Goal: Navigation & Orientation: Find specific page/section

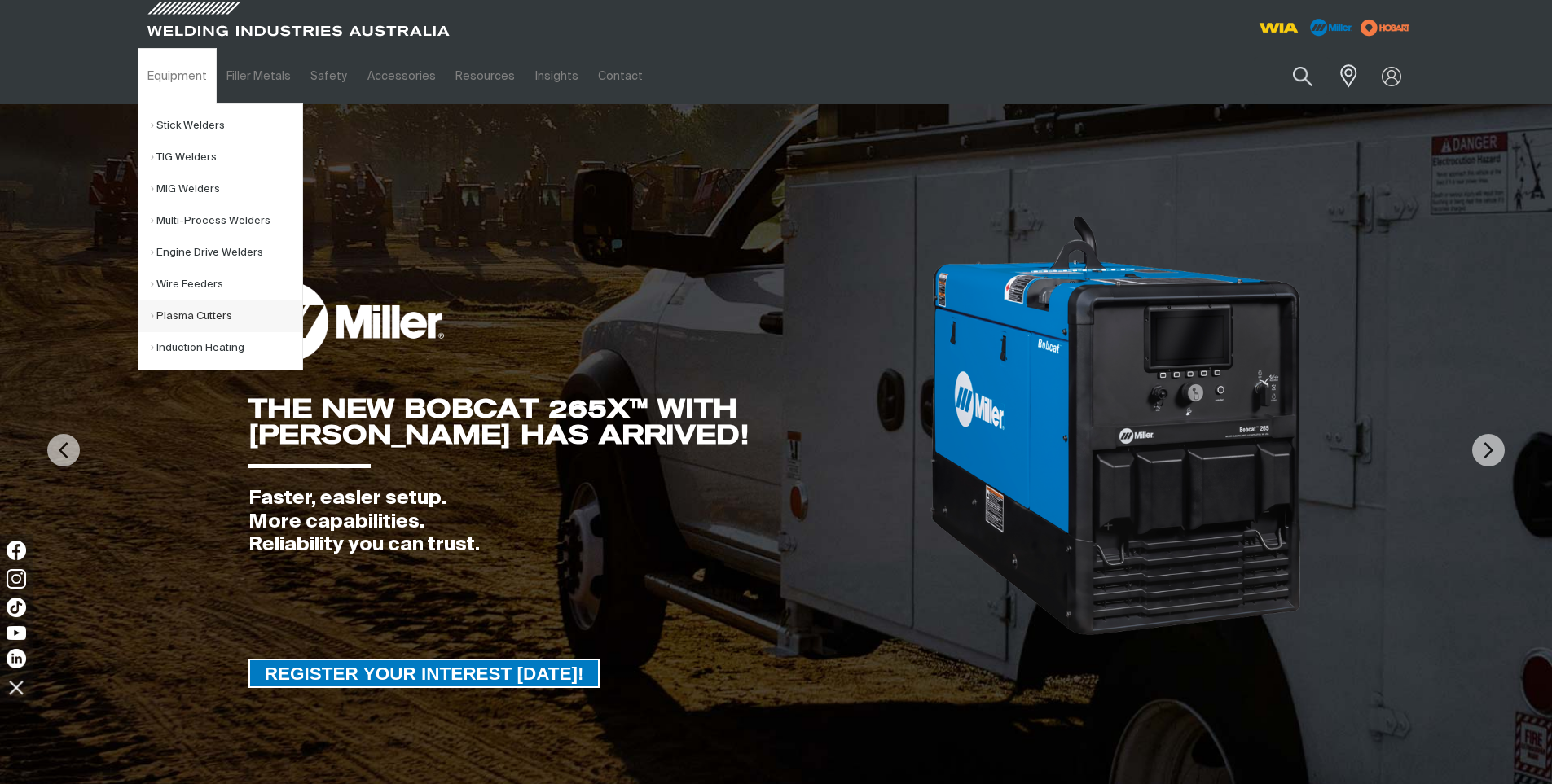
click at [202, 303] on link "Plasma Cutters" at bounding box center [226, 316] width 151 height 32
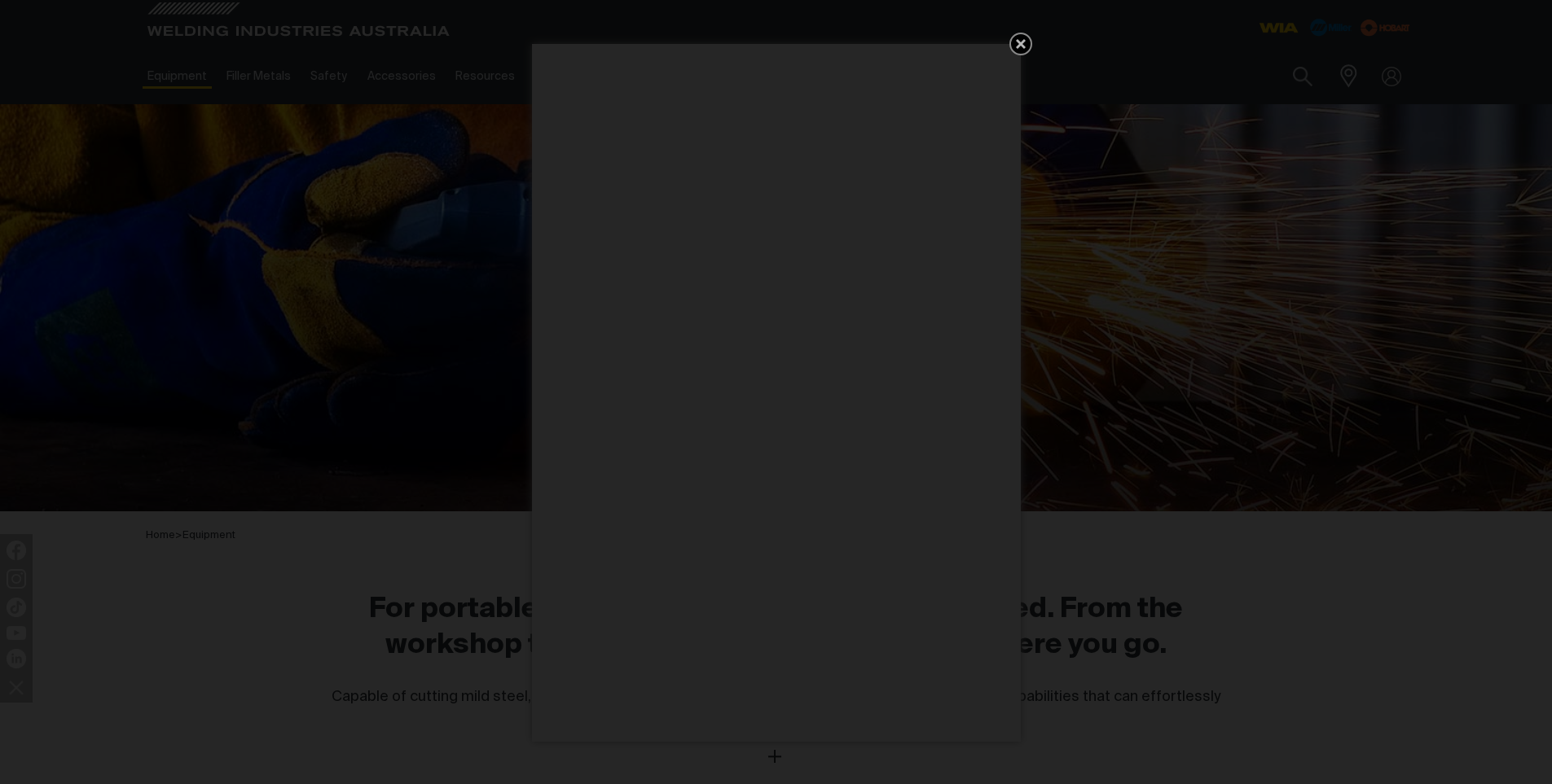
click at [1014, 48] on icon "Get 5 WIA Welding Guides Free!" at bounding box center [1020, 43] width 19 height 19
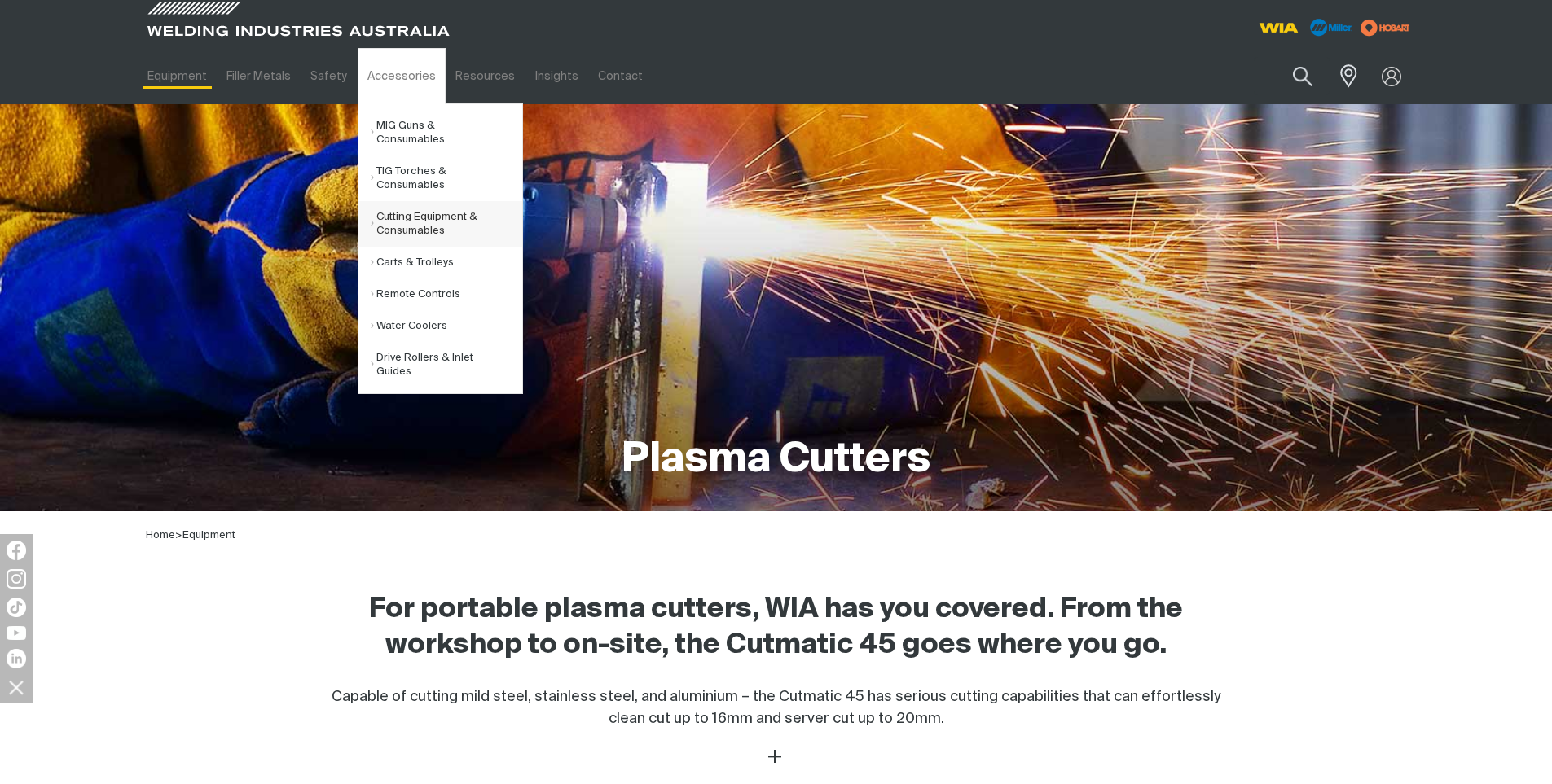
click at [458, 201] on link "Cutting Equipment & Consumables" at bounding box center [446, 224] width 151 height 46
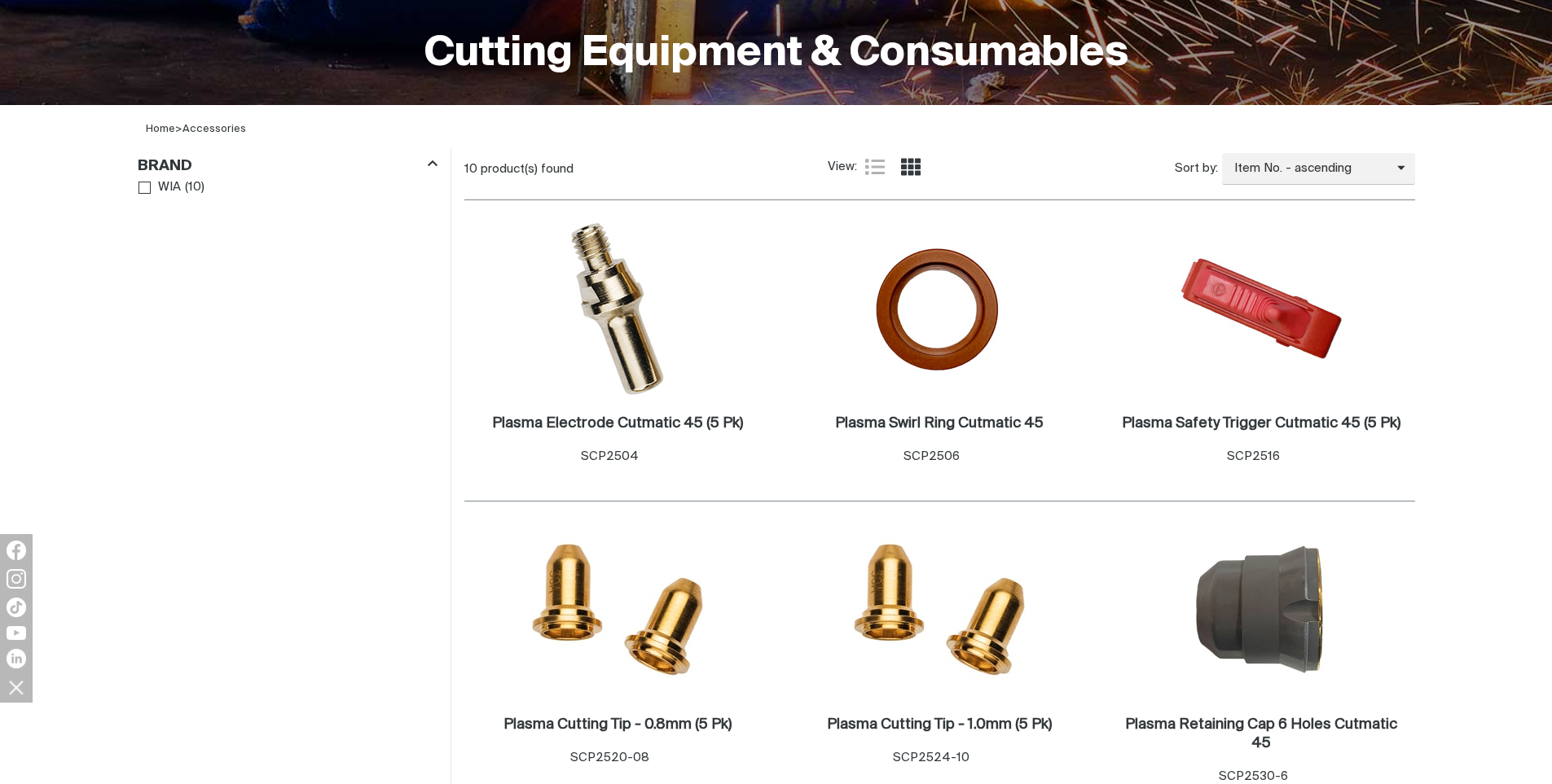
scroll to position [407, 0]
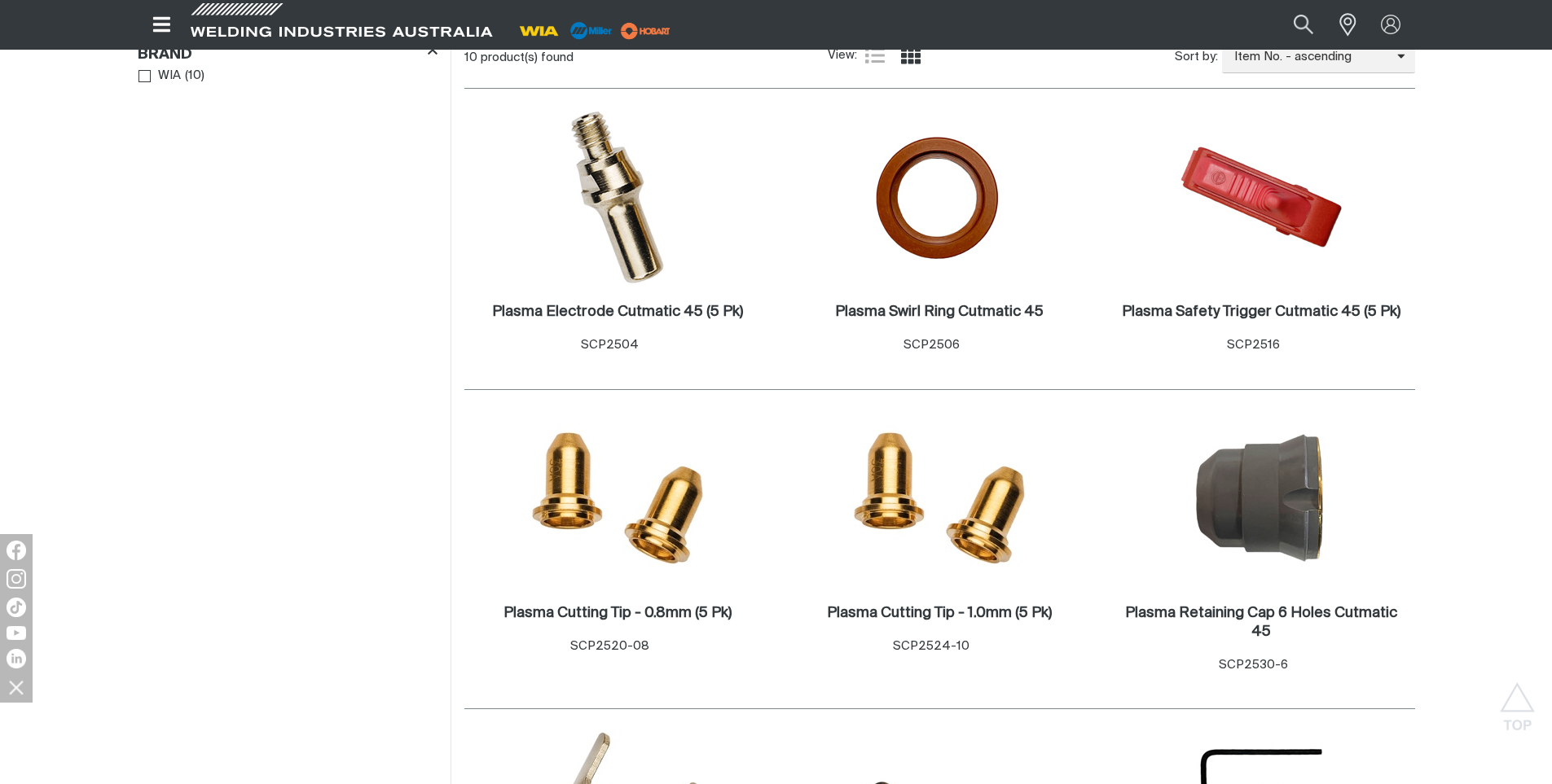
scroll to position [326, 0]
